Goal: Task Accomplishment & Management: Complete application form

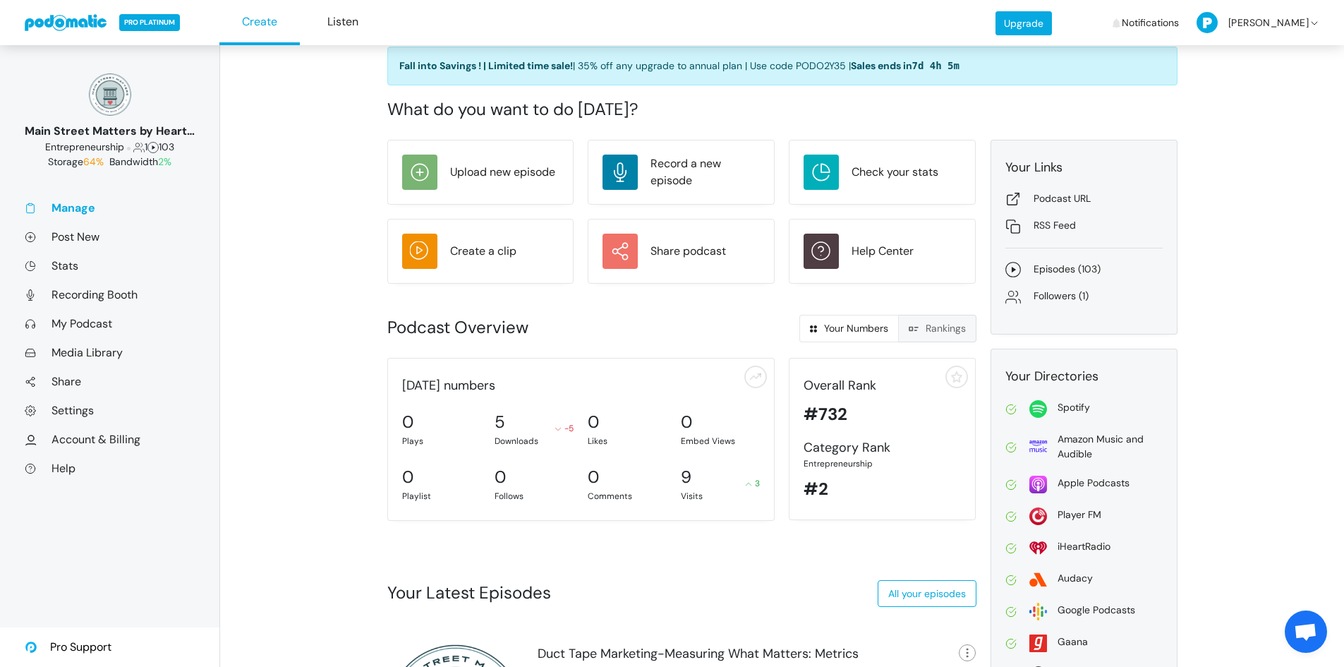
scroll to position [176, 0]
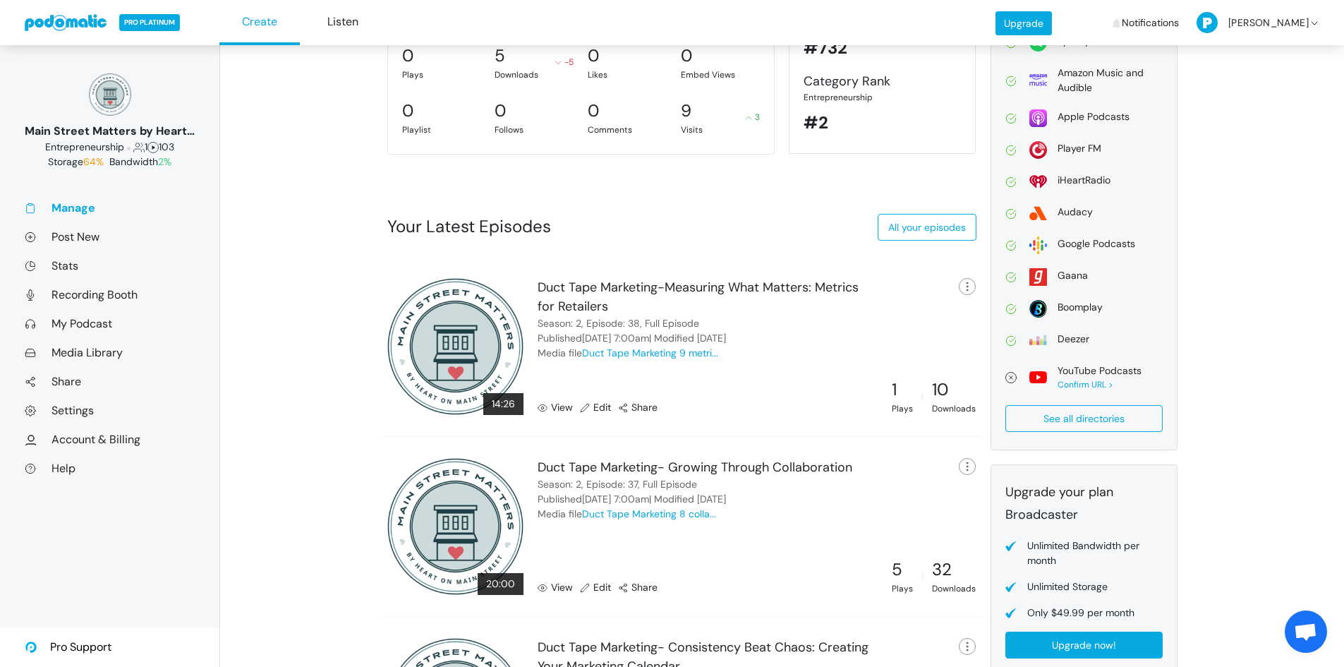
scroll to position [441, 0]
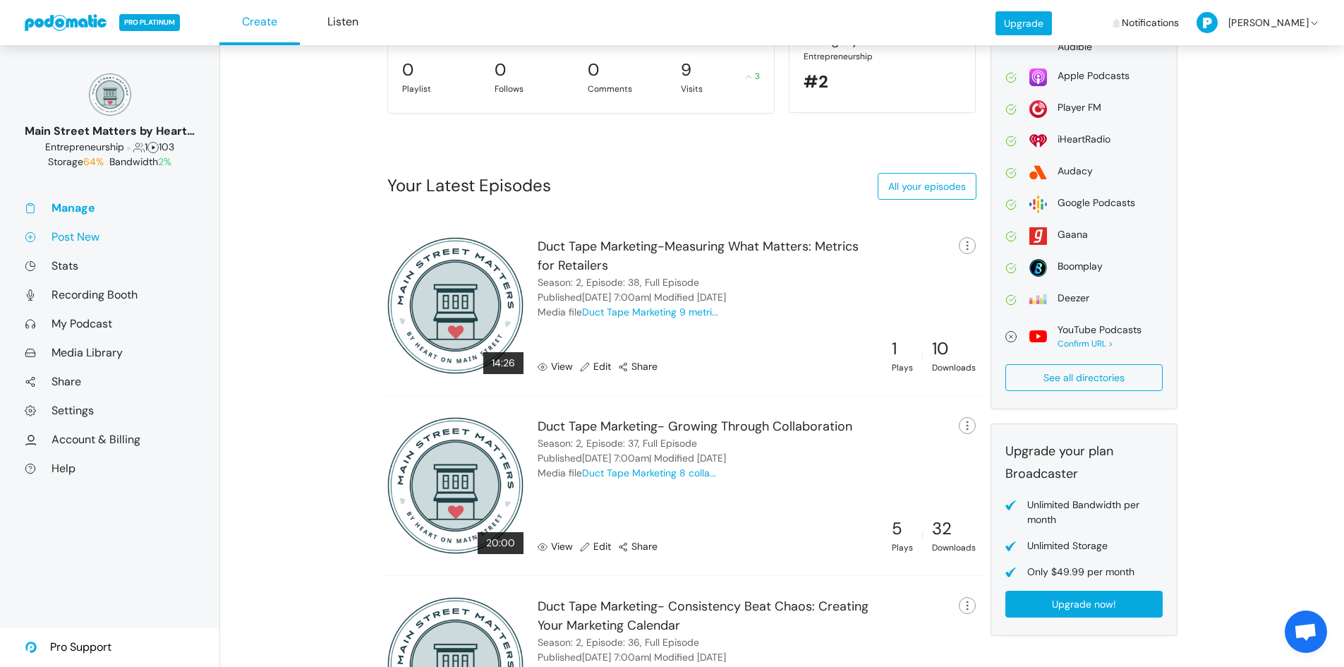
click at [68, 234] on link "Post New" at bounding box center [110, 236] width 170 height 15
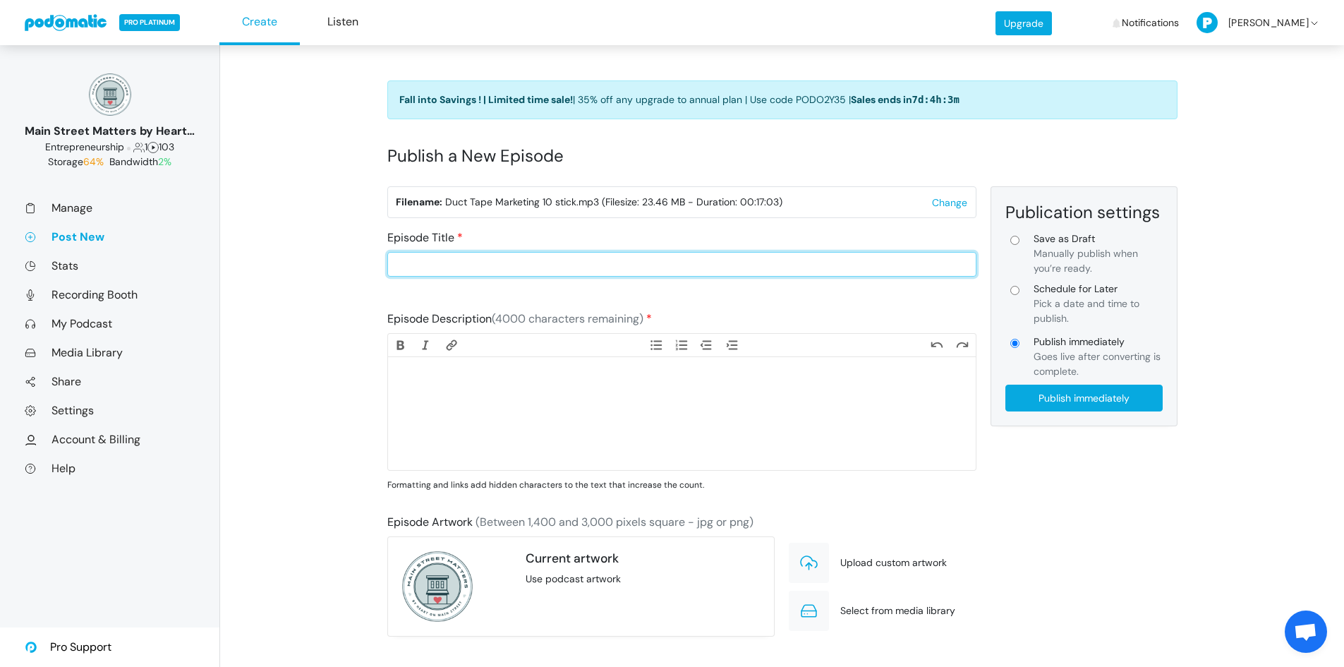
click at [501, 261] on input "Episode Title" at bounding box center [681, 264] width 589 height 25
click at [602, 267] on input "Duct Tape Marketing-" at bounding box center [681, 264] width 589 height 25
type input "Duct Tape Marketing- The Marketing System Mindset"
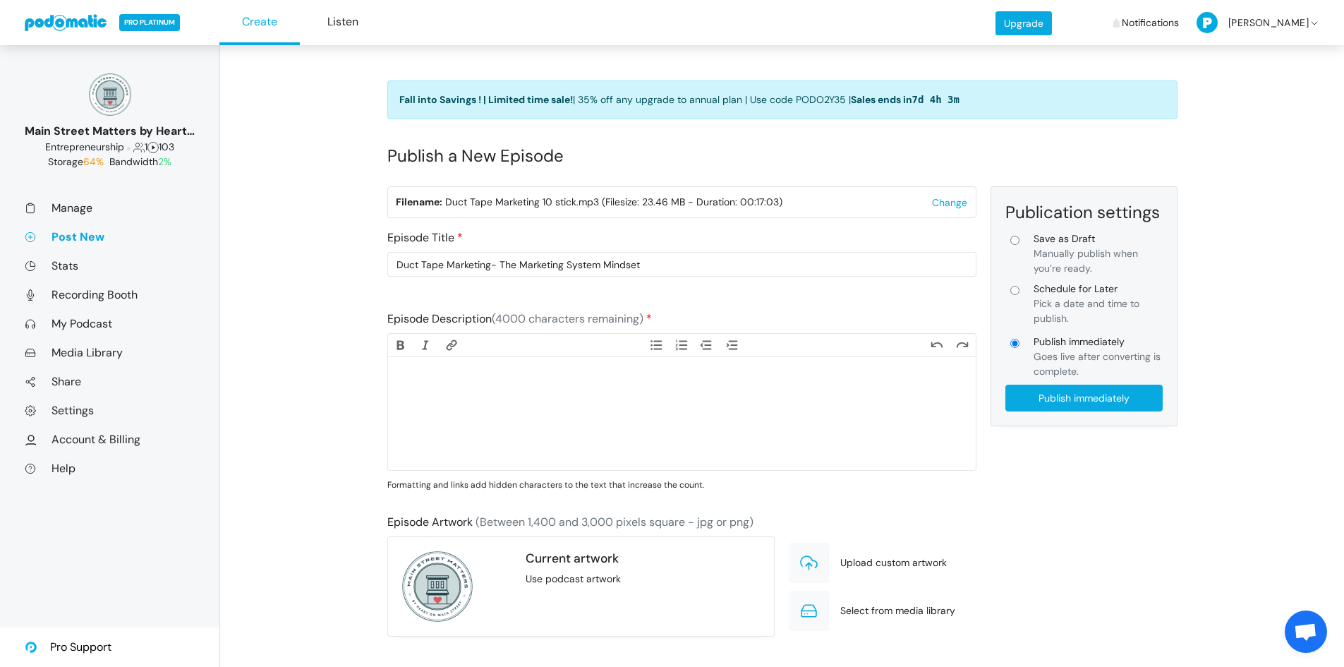
drag, startPoint x: 1015, startPoint y: 289, endPoint x: 1026, endPoint y: 298, distance: 14.0
click at [1015, 289] on input "Schedule for Later Pick a date and time to publish." at bounding box center [1014, 290] width 9 height 9
radio input "true"
type input "Schedule for Later"
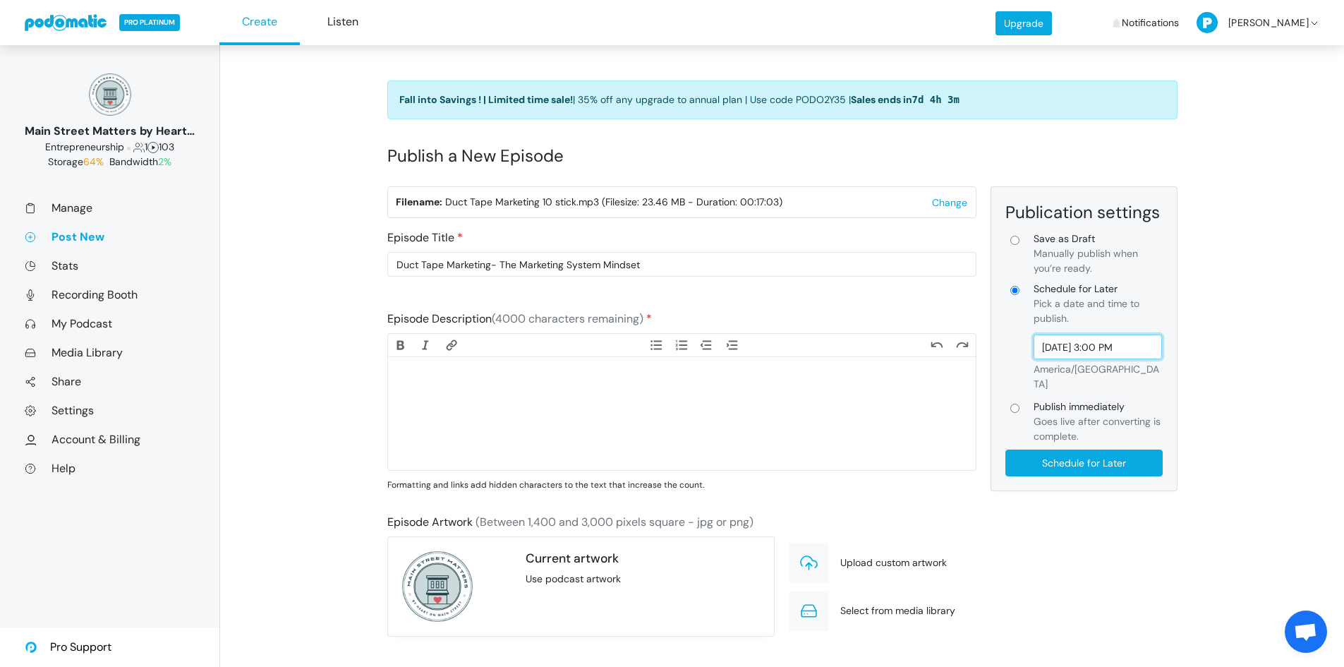
click at [1115, 346] on input "Sep 22, 2025 3:00 PM" at bounding box center [1097, 346] width 129 height 25
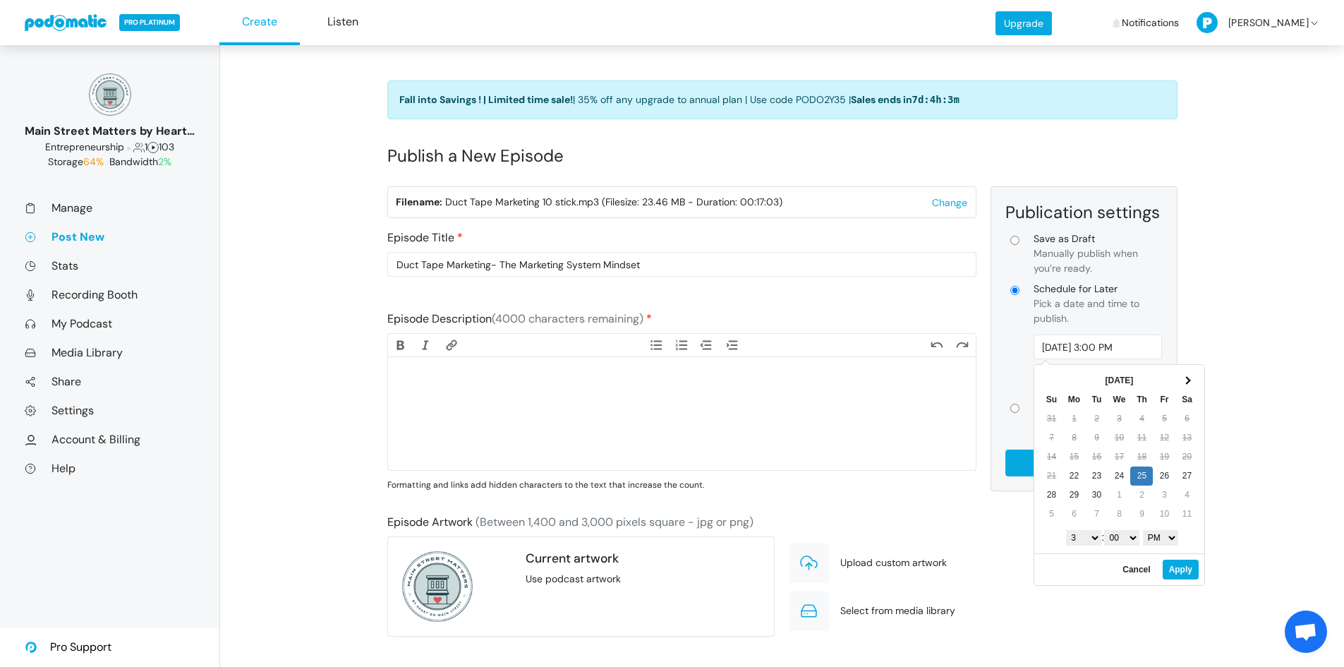
click at [1093, 539] on select "1 2 3 4 5 6 7 8 9 10 11 12" at bounding box center [1083, 538] width 35 height 16
click at [1154, 538] on select "AM PM" at bounding box center [1160, 538] width 35 height 16
type input "Sep 25, 2025 7:00 AM"
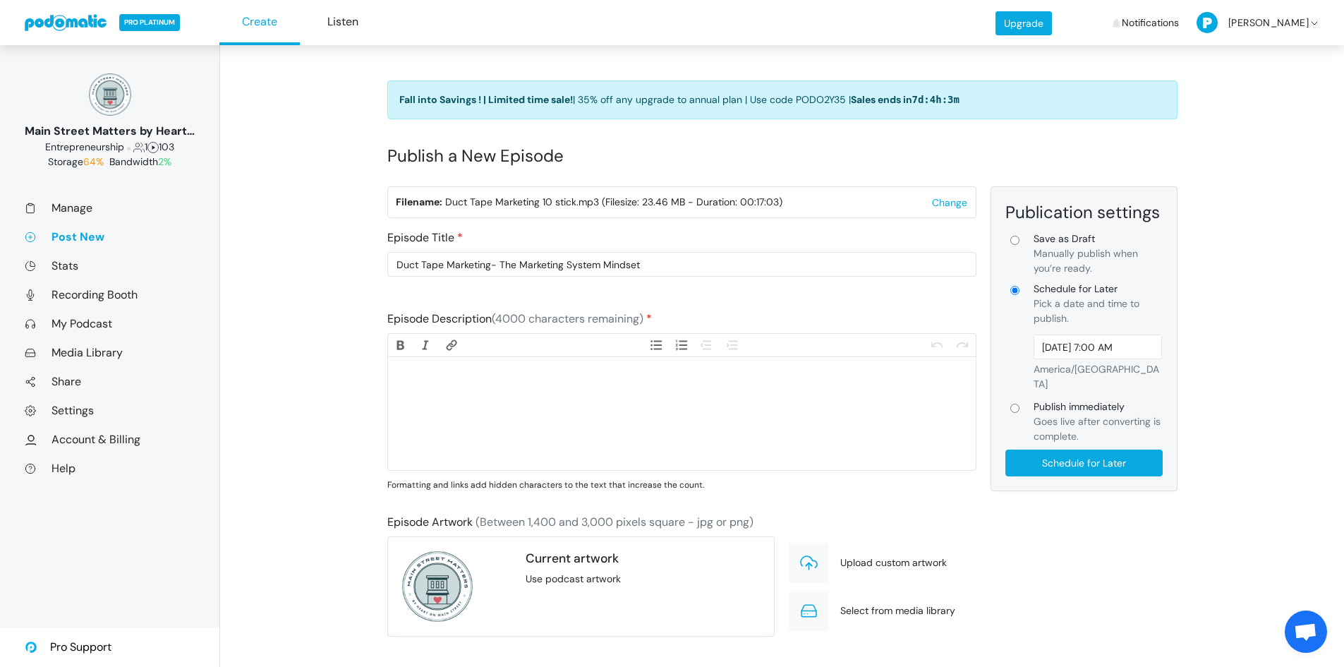
click at [672, 425] on trix-editor at bounding box center [682, 413] width 588 height 113
click at [520, 400] on trix-editor at bounding box center [682, 413] width 588 height 113
paste trix-editor "<div>Independent retailers don’t fail because they lack effort — they fail beca…"
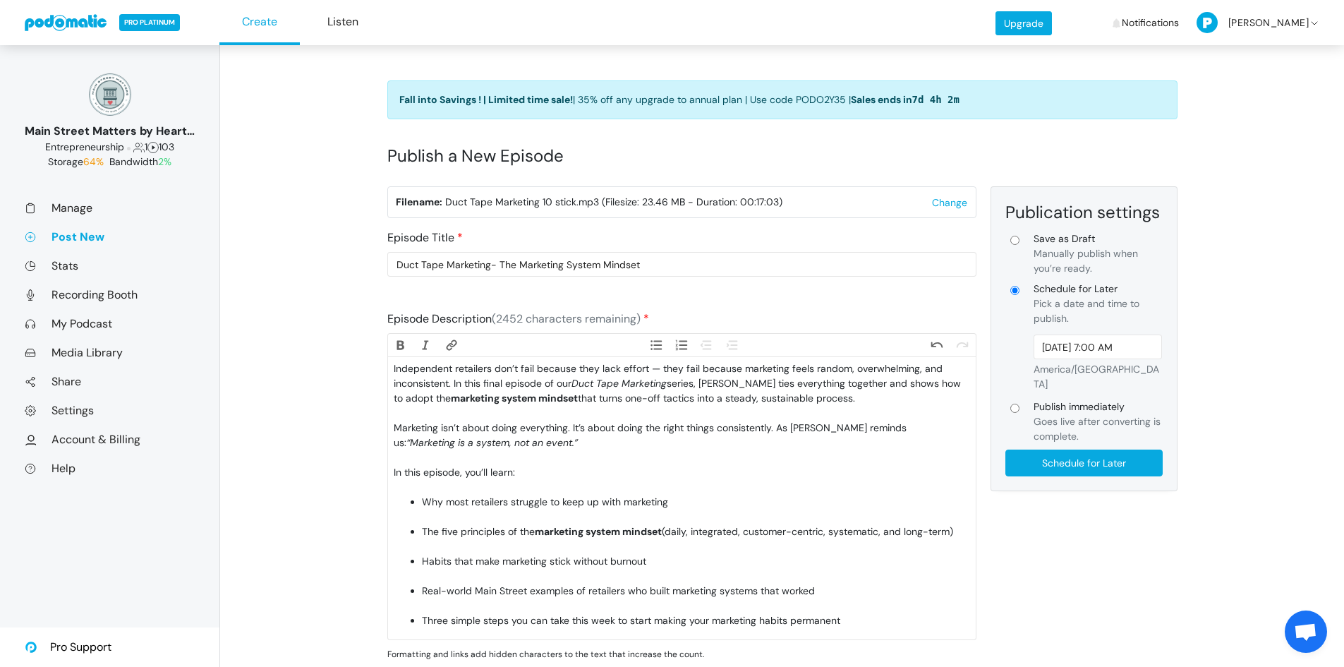
click at [562, 604] on li "Real-world Main Street examples of retailers who built marketing systems that w…" at bounding box center [695, 598] width 547 height 30
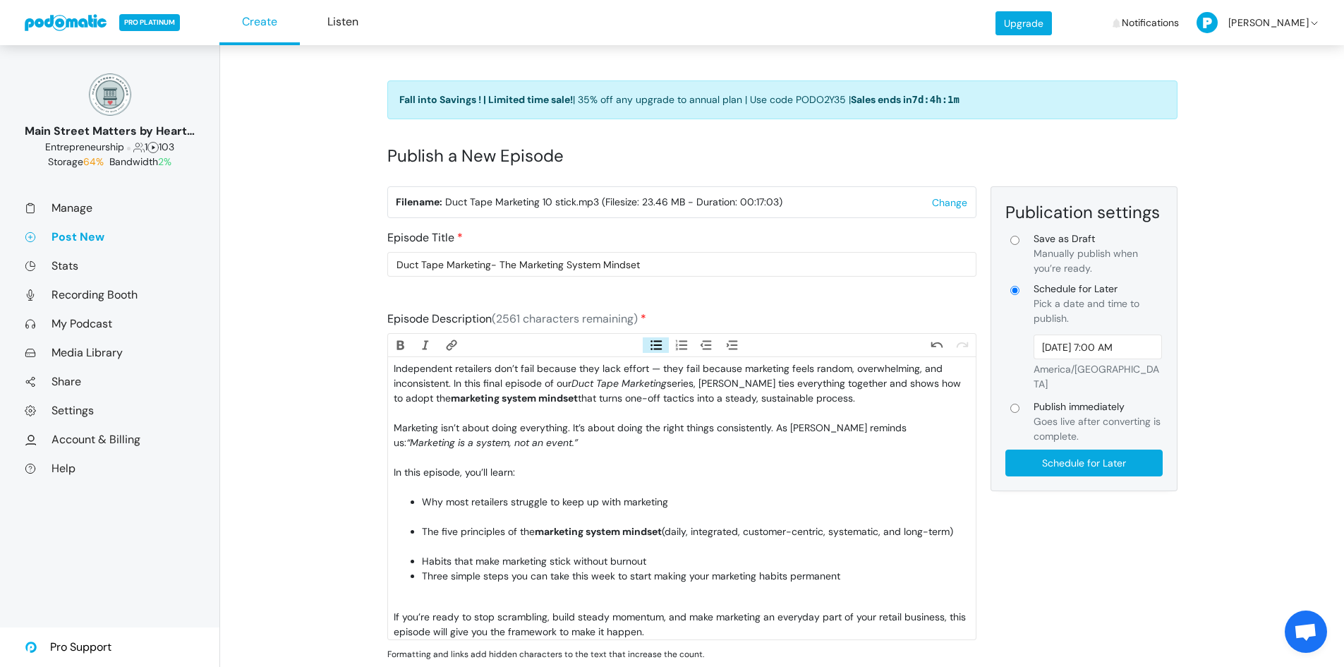
click at [505, 554] on li "The five principles of the marketing system mindset (daily, integrated, custome…" at bounding box center [695, 539] width 547 height 30
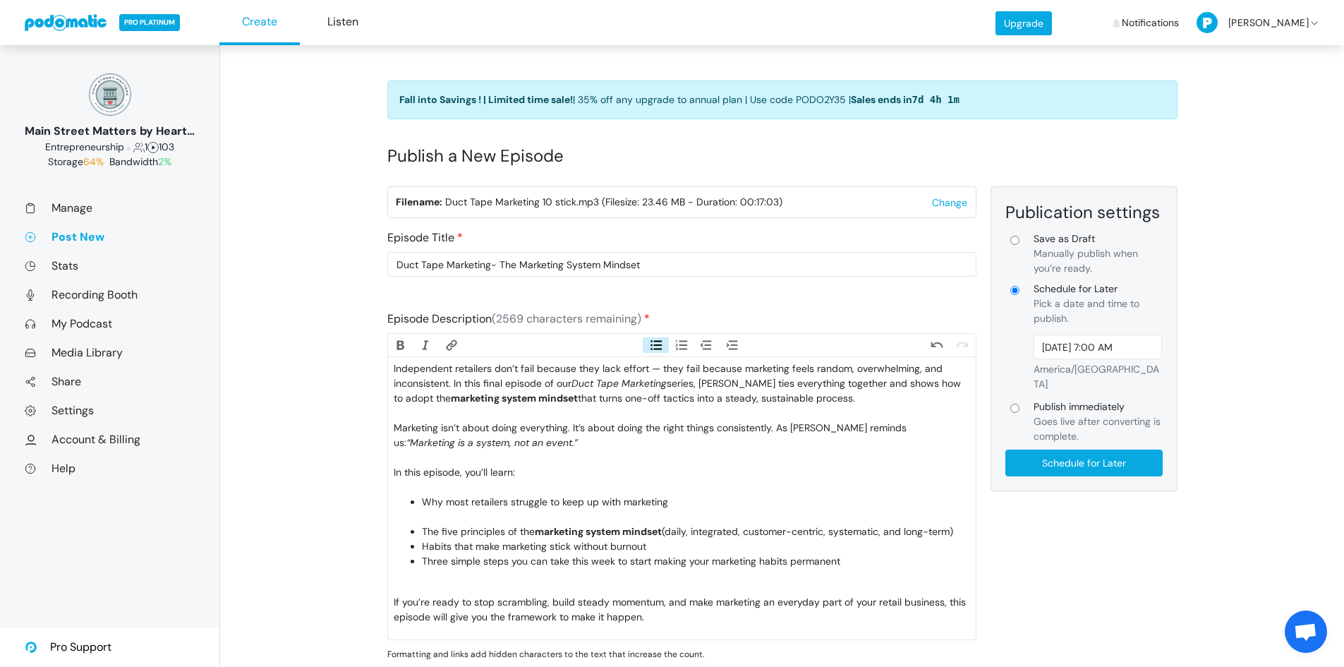
click at [461, 515] on li "Why most retailers struggle to keep up with marketing" at bounding box center [695, 510] width 547 height 30
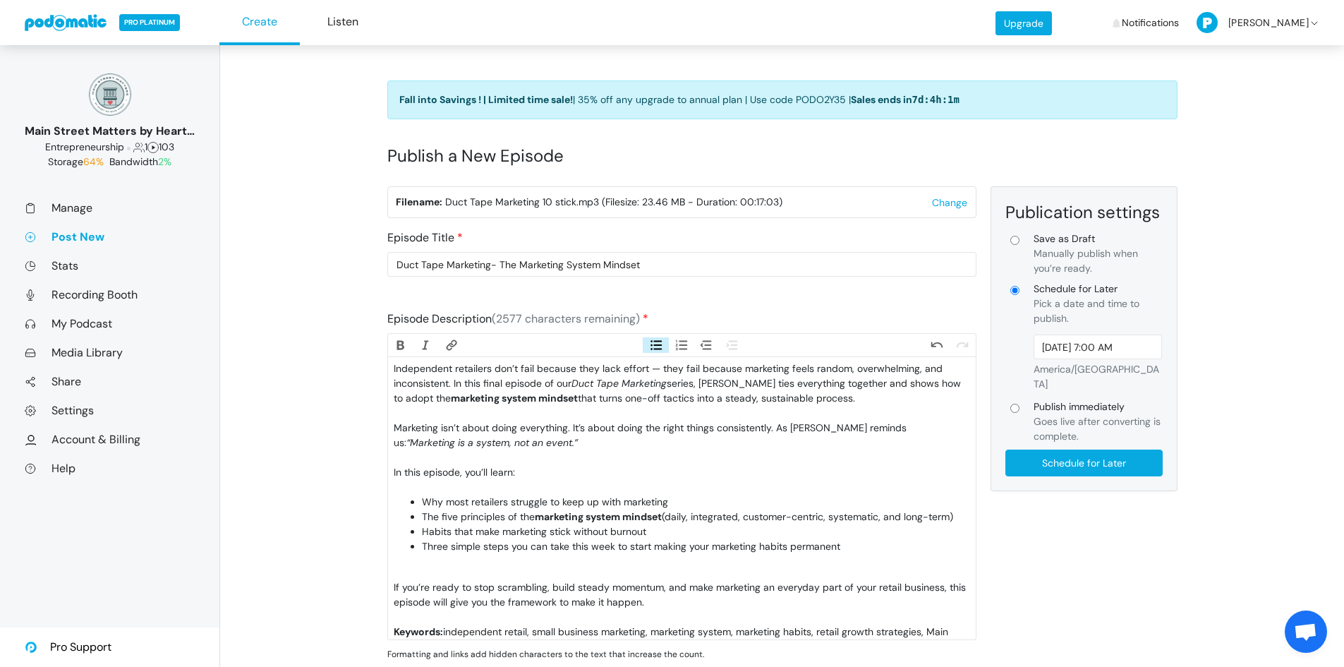
click at [439, 483] on div "In this episode, you’ll learn:" at bounding box center [682, 480] width 576 height 30
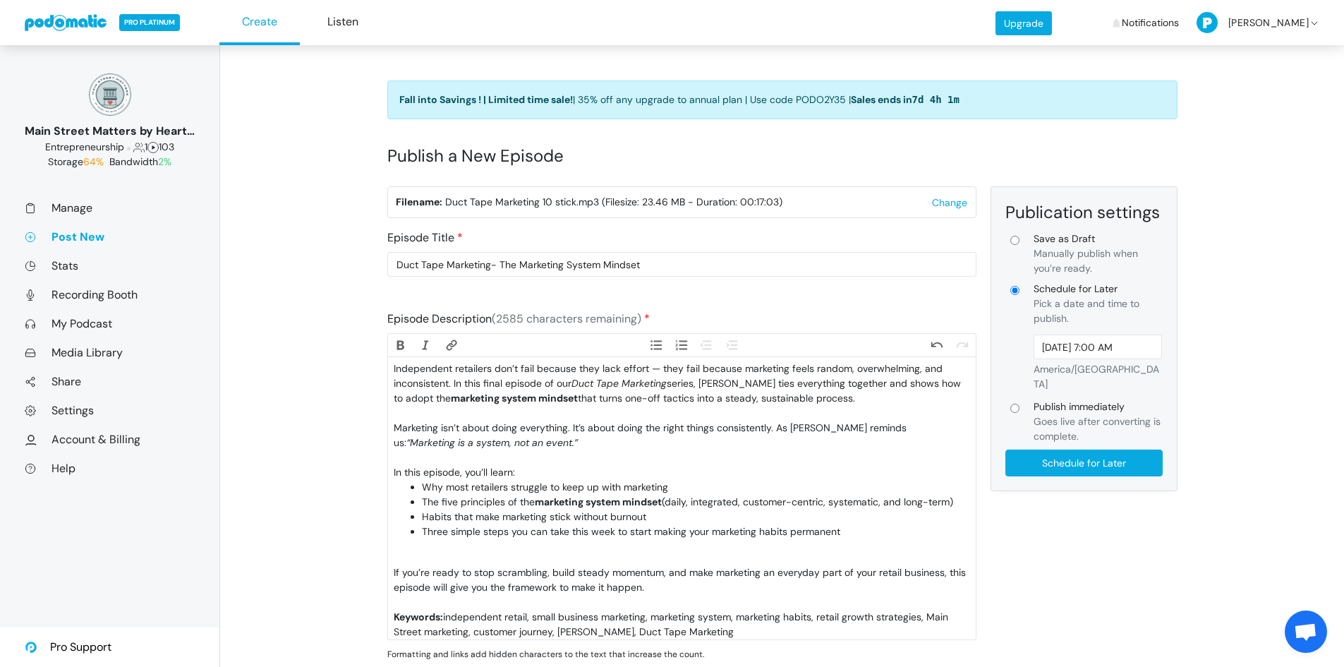
click at [434, 461] on div "Marketing isn’t about doing everything. It’s about doing the right things consi…" at bounding box center [682, 442] width 576 height 44
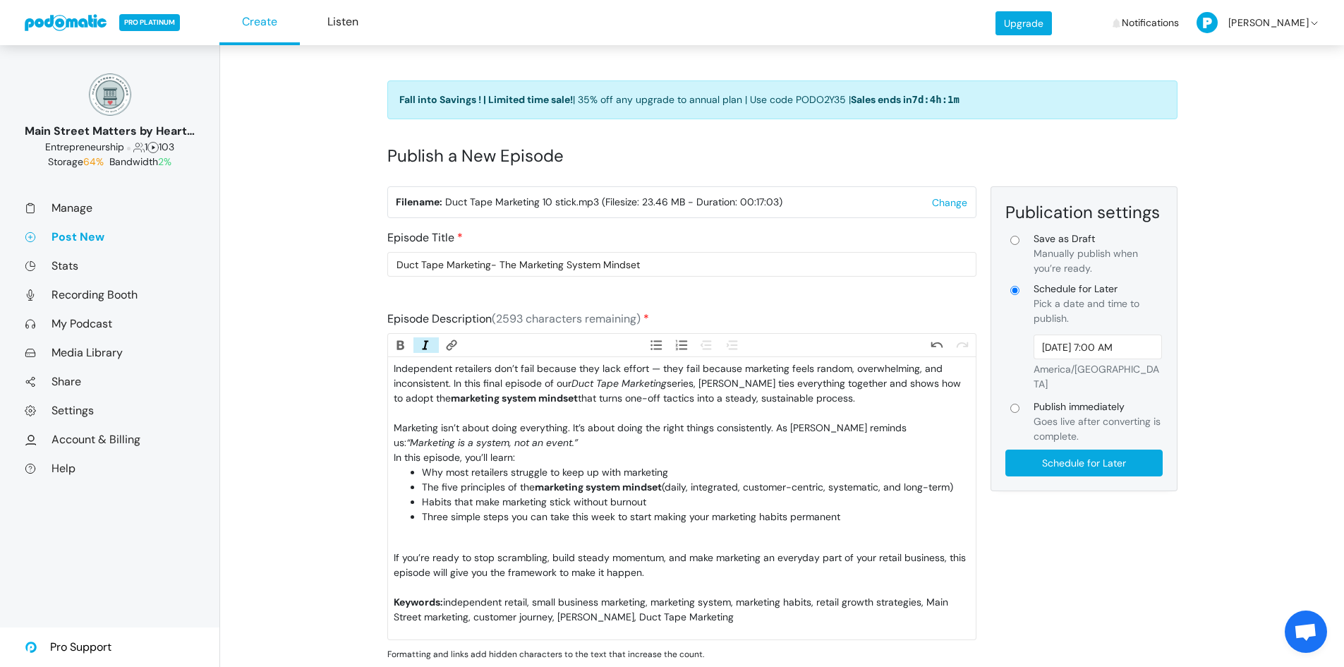
click at [461, 564] on div "If you’re ready to stop scrambling, build steady momentum, and make marketing a…" at bounding box center [682, 572] width 576 height 44
click at [461, 554] on trix-editor "Independent retailers don’t fail because they lack effort — they fail because m…" at bounding box center [682, 498] width 588 height 282
click at [461, 555] on trix-editor "Independent retailers don’t fail because they lack effort — they fail because m…" at bounding box center [682, 498] width 588 height 282
click at [461, 539] on li "Three simple steps you can take this week to start making your marketing habits…" at bounding box center [695, 524] width 547 height 30
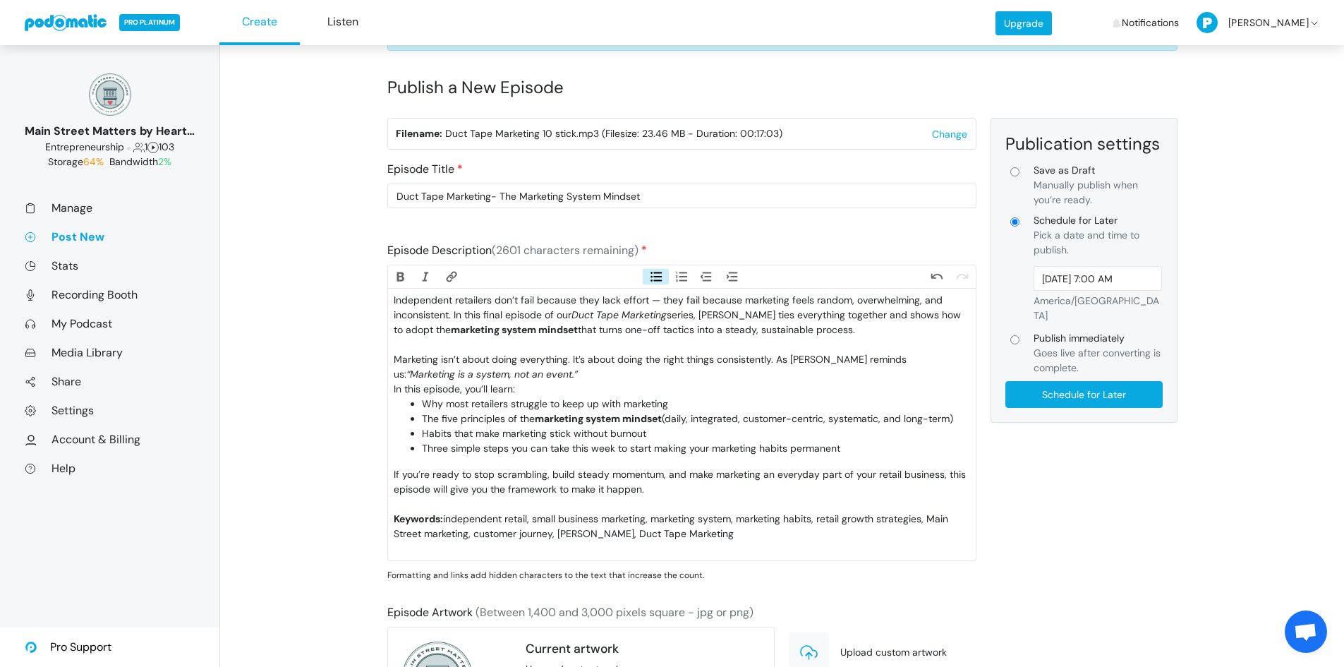
scroll to position [71, 0]
click at [462, 548] on div "Keywords: independent retail, small business marketing, marketing system, marke…" at bounding box center [682, 531] width 576 height 44
type trix-editor "<div>Independent retailers don’t fail because they lack effort — they fail beca…"
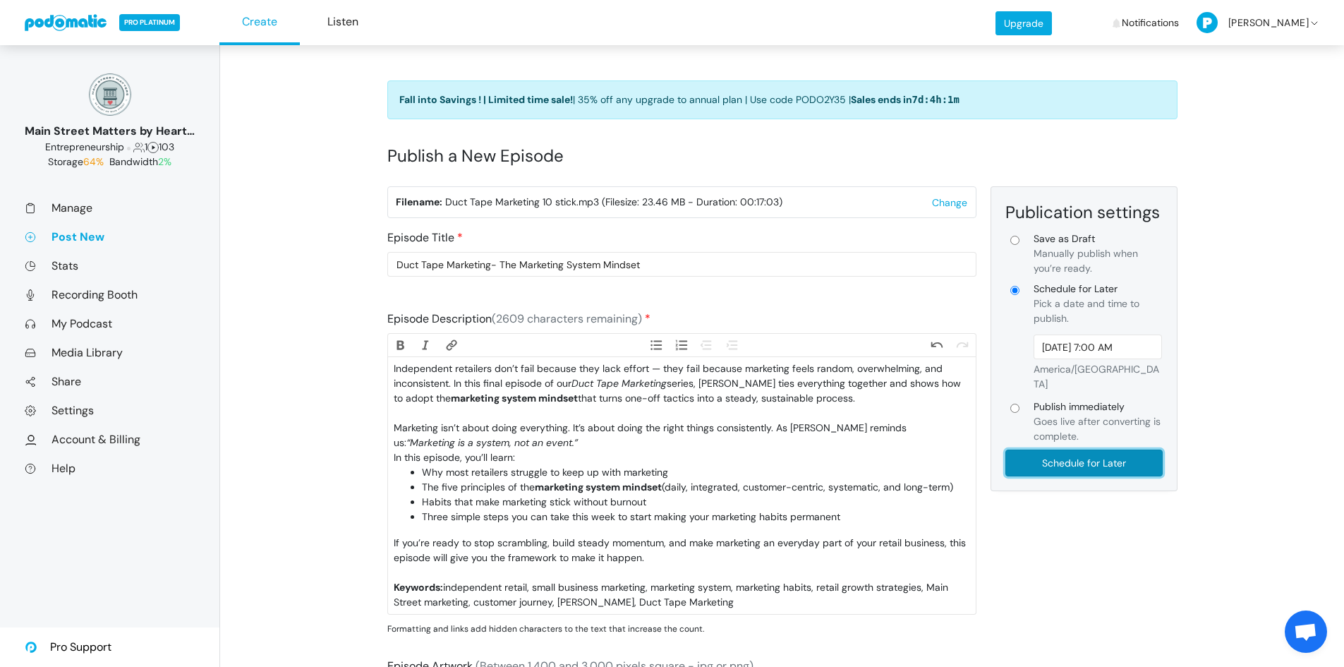
click at [1055, 454] on input "Schedule for Later" at bounding box center [1083, 462] width 157 height 27
type input "Schedule for Later"
